Goal: Information Seeking & Learning: Learn about a topic

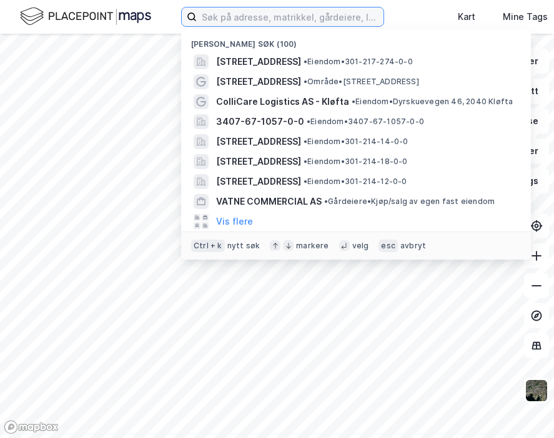
click at [271, 26] on input at bounding box center [290, 16] width 187 height 19
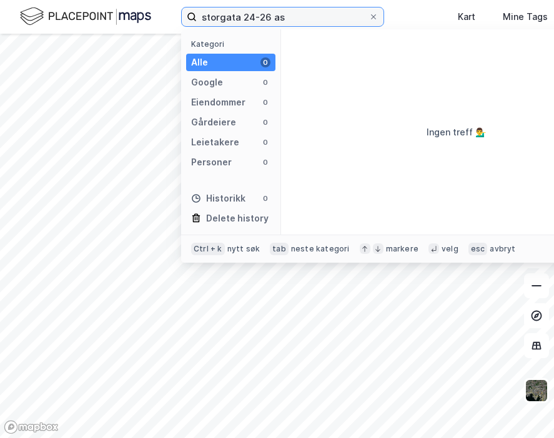
click at [237, 18] on input "storgata 24-26 as" at bounding box center [283, 16] width 172 height 19
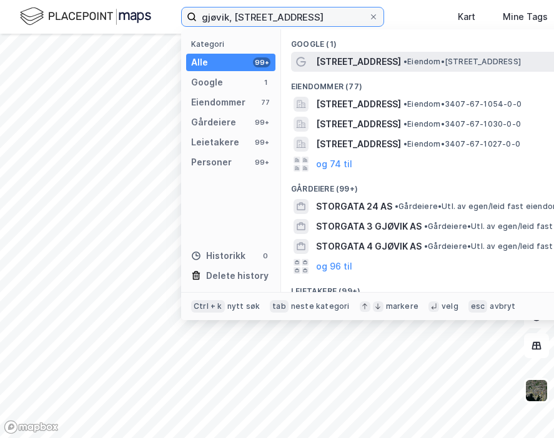
type input "gjøvik, [STREET_ADDRESS]"
click at [354, 58] on span "[STREET_ADDRESS]" at bounding box center [358, 61] width 85 height 15
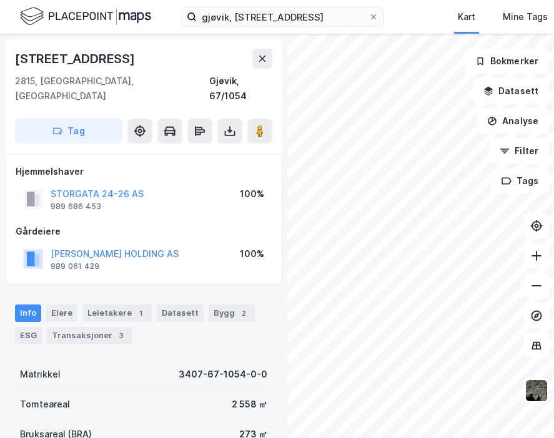
click at [175, 16] on div "gjøvik, [STREET_ADDRESS] Kart Mine Tags Bolig Verktøy [PERSON_NAME]" at bounding box center [277, 17] width 554 height 34
